Goal: Task Accomplishment & Management: Use online tool/utility

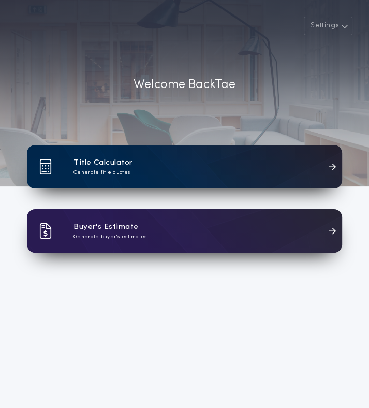
click at [164, 165] on div "Title Calculator Generate title quotes" at bounding box center [184, 166] width 315 height 43
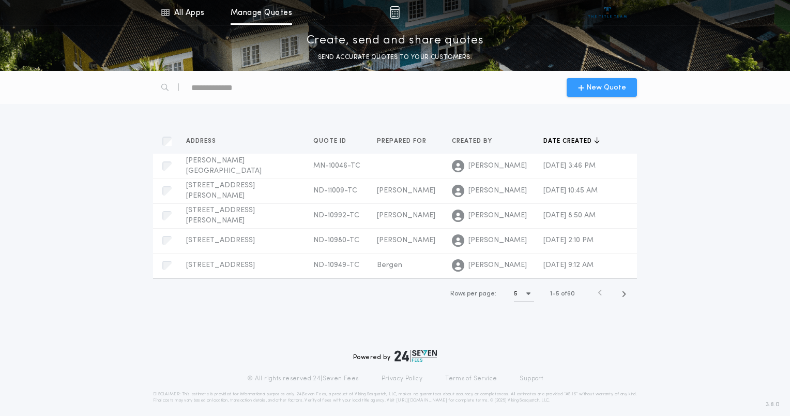
click at [376, 91] on span "New Quote" at bounding box center [607, 87] width 40 height 11
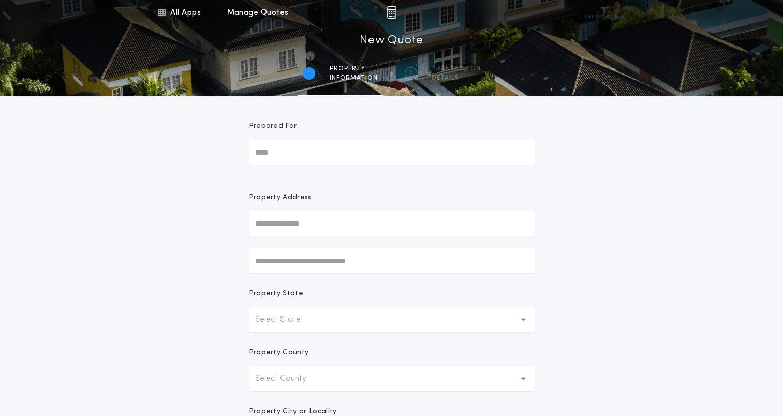
click at [341, 140] on input "Prepared For" at bounding box center [392, 152] width 286 height 25
type input "********"
click at [317, 321] on button "Select State" at bounding box center [392, 319] width 286 height 25
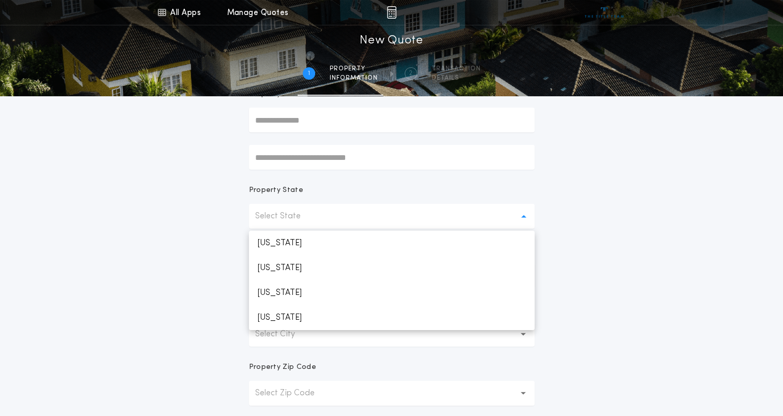
scroll to position [104, 0]
click at [329, 278] on p "[US_STATE]" at bounding box center [392, 266] width 286 height 25
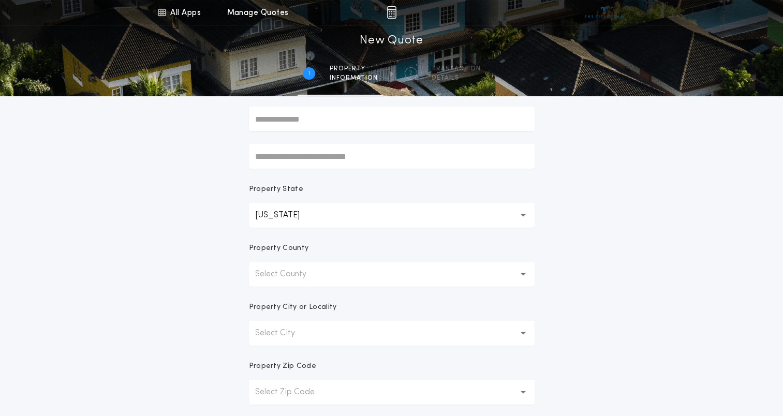
click at [333, 211] on button "[US_STATE] **" at bounding box center [392, 215] width 286 height 25
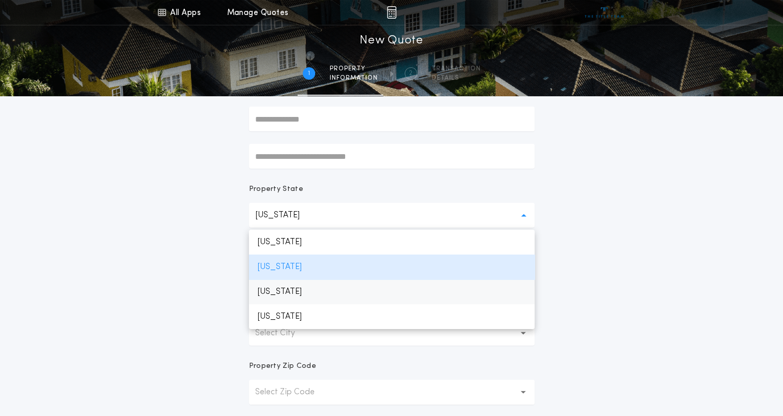
click at [297, 289] on p "[US_STATE]" at bounding box center [392, 291] width 286 height 25
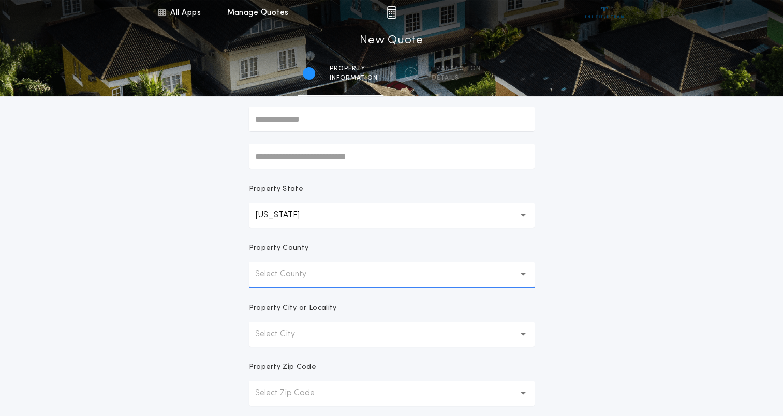
click at [331, 274] on button "Select County" at bounding box center [392, 274] width 286 height 25
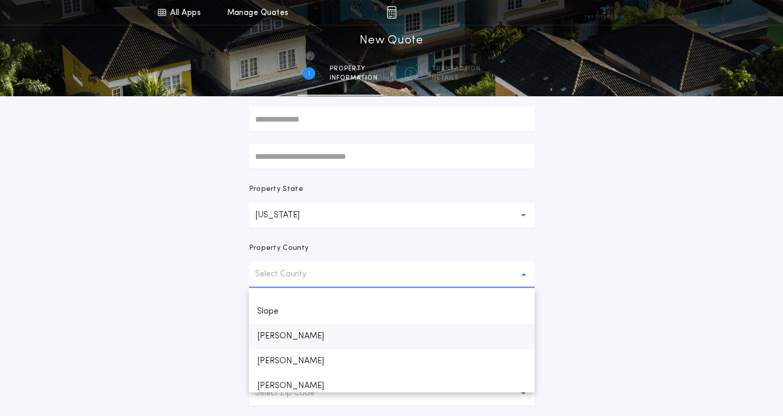
scroll to position [1055, 0]
click at [263, 329] on p "[PERSON_NAME]" at bounding box center [392, 338] width 286 height 25
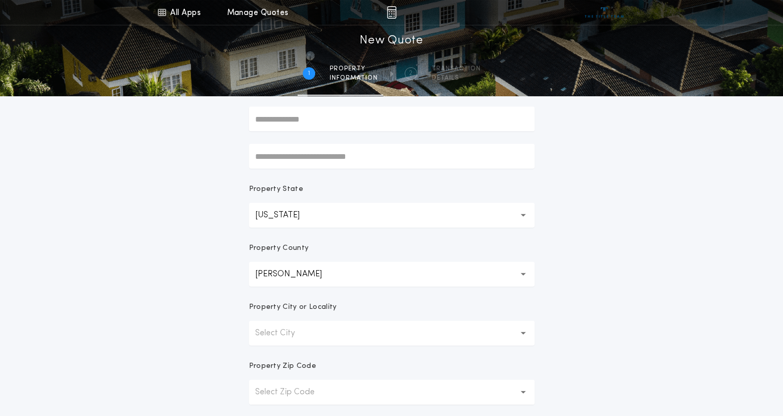
click at [301, 334] on p "Select City" at bounding box center [283, 333] width 56 height 12
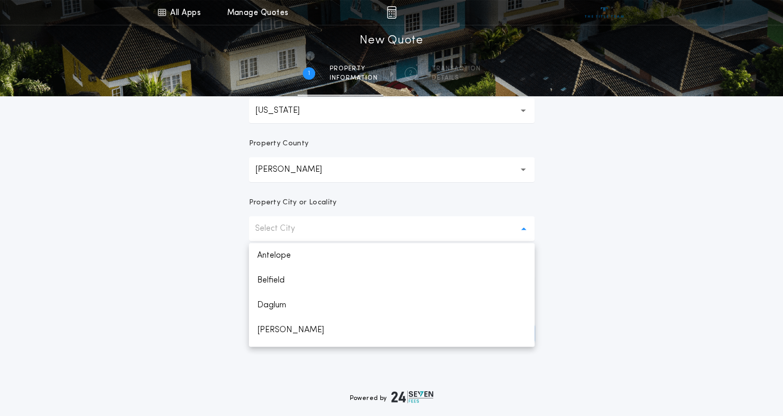
scroll to position [209, 0]
click at [301, 334] on p "[PERSON_NAME]" at bounding box center [392, 330] width 286 height 25
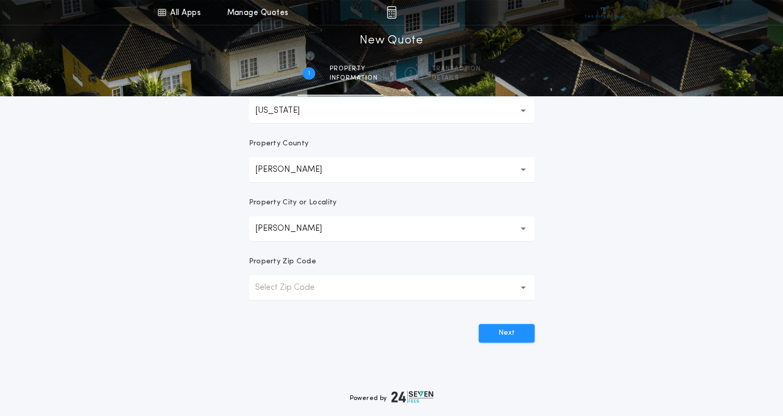
click at [323, 280] on button "Select Zip Code" at bounding box center [392, 287] width 286 height 25
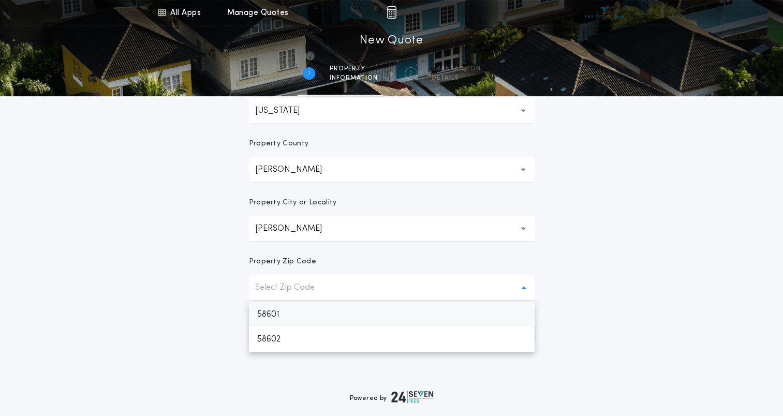
click at [294, 314] on p "58601" at bounding box center [392, 314] width 286 height 25
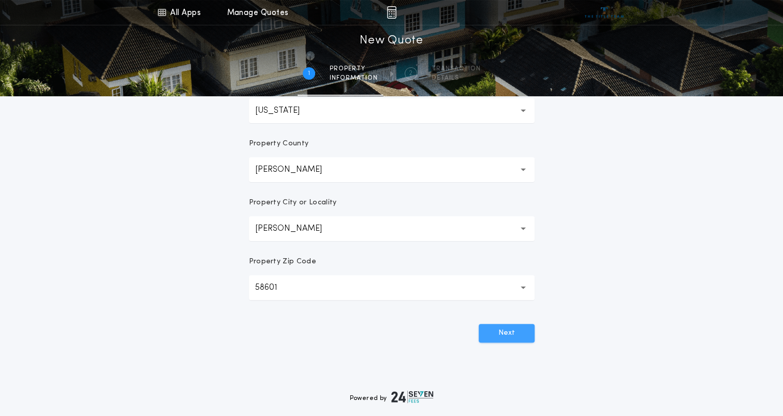
click at [376, 331] on button "Next" at bounding box center [506, 333] width 56 height 19
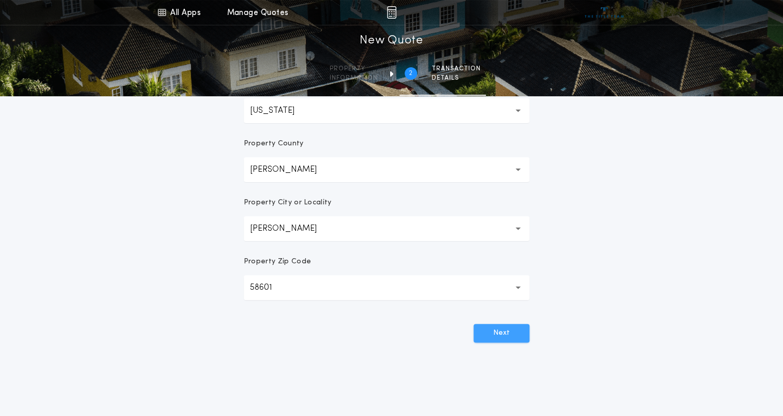
scroll to position [0, 0]
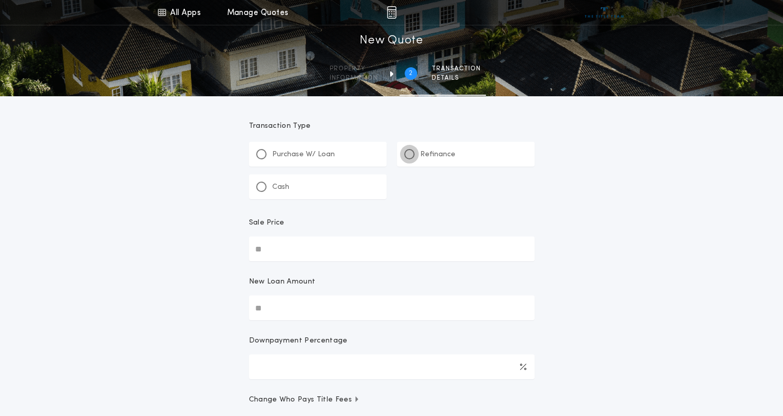
click at [376, 155] on div at bounding box center [409, 154] width 10 height 10
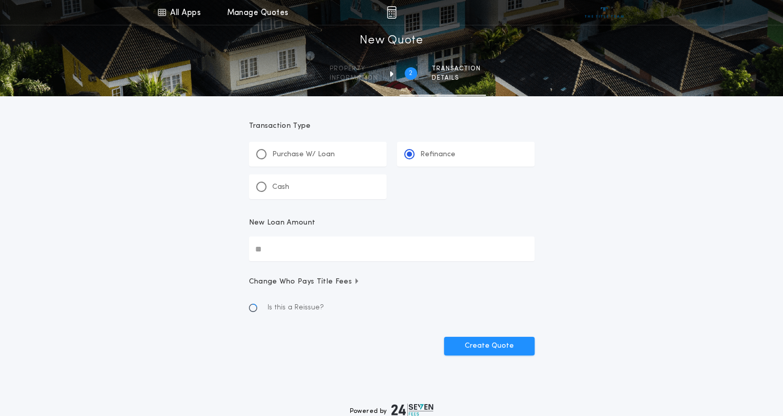
click at [335, 260] on input "New Loan Amount" at bounding box center [392, 248] width 286 height 25
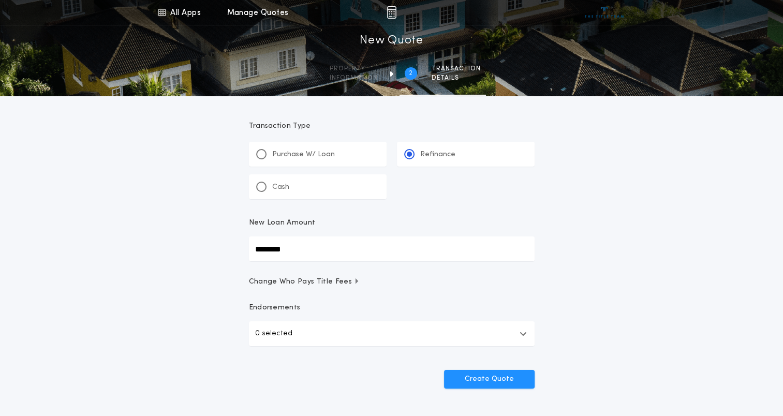
type input "********"
click at [376, 373] on button "Create Quote" at bounding box center [489, 379] width 91 height 19
